Goal: Download file/media

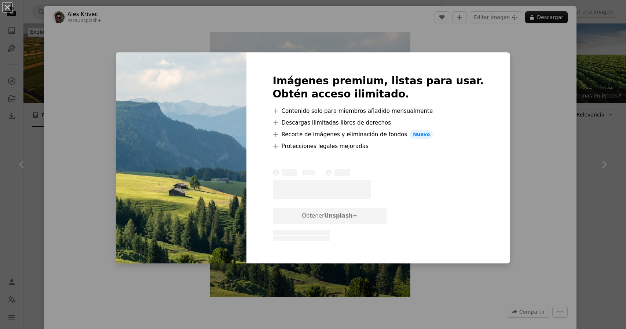
scroll to position [440, 0]
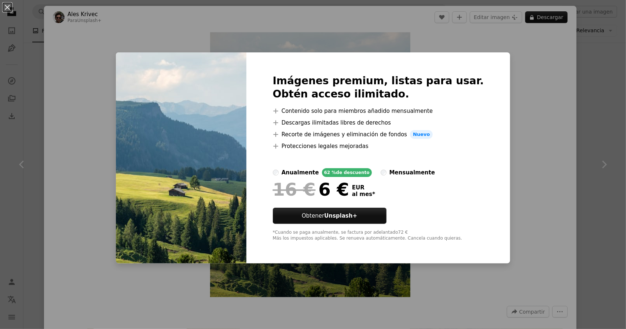
click at [109, 97] on div "An X shape Imágenes premium, listas para usar. Obtén acceso ilimitado. A plus s…" at bounding box center [313, 164] width 626 height 329
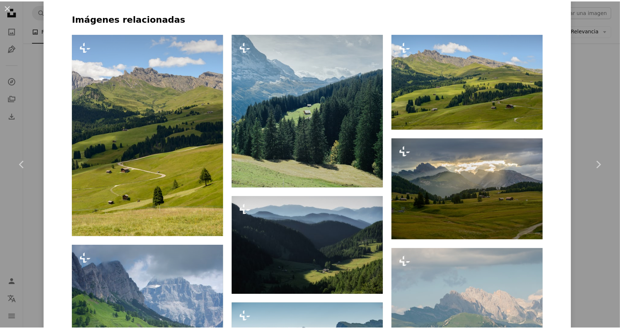
scroll to position [550, 0]
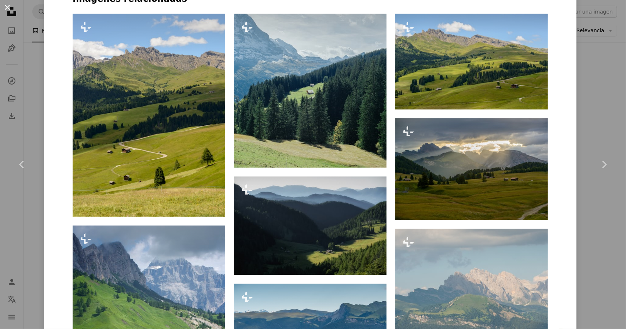
click at [12, 3] on button "An X shape" at bounding box center [7, 7] width 9 height 9
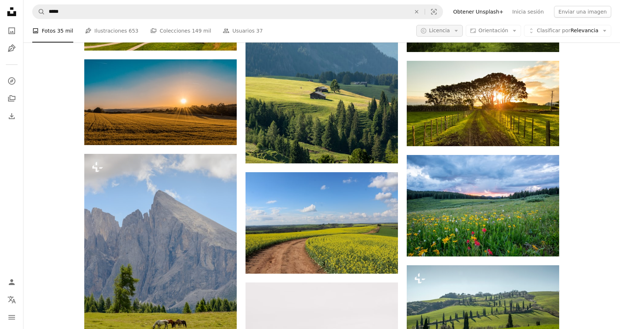
click at [450, 30] on span "Licencia" at bounding box center [439, 30] width 21 height 6
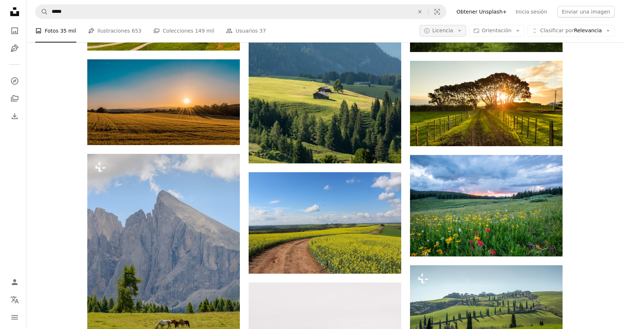
scroll to position [440, 0]
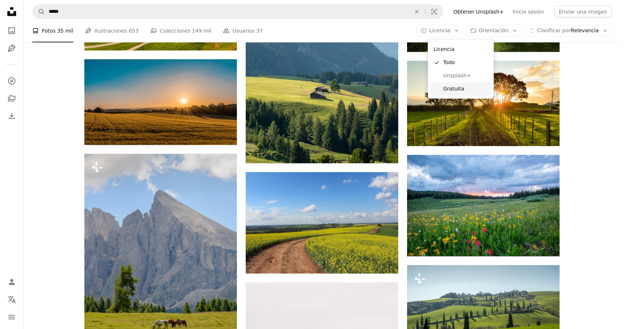
click at [453, 93] on link "Gratuita" at bounding box center [461, 88] width 60 height 13
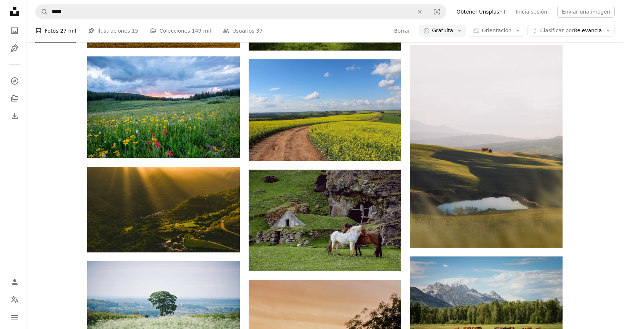
scroll to position [477, 0]
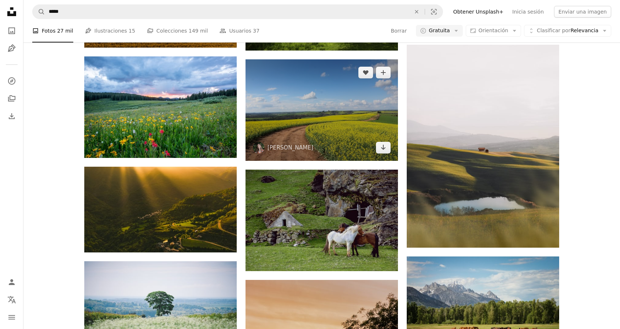
click at [384, 96] on img at bounding box center [322, 110] width 153 height 102
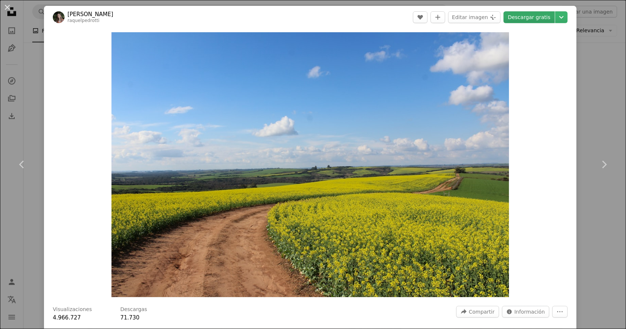
click at [527, 20] on link "Descargar gratis" at bounding box center [528, 17] width 51 height 12
